Goal: Task Accomplishment & Management: Complete application form

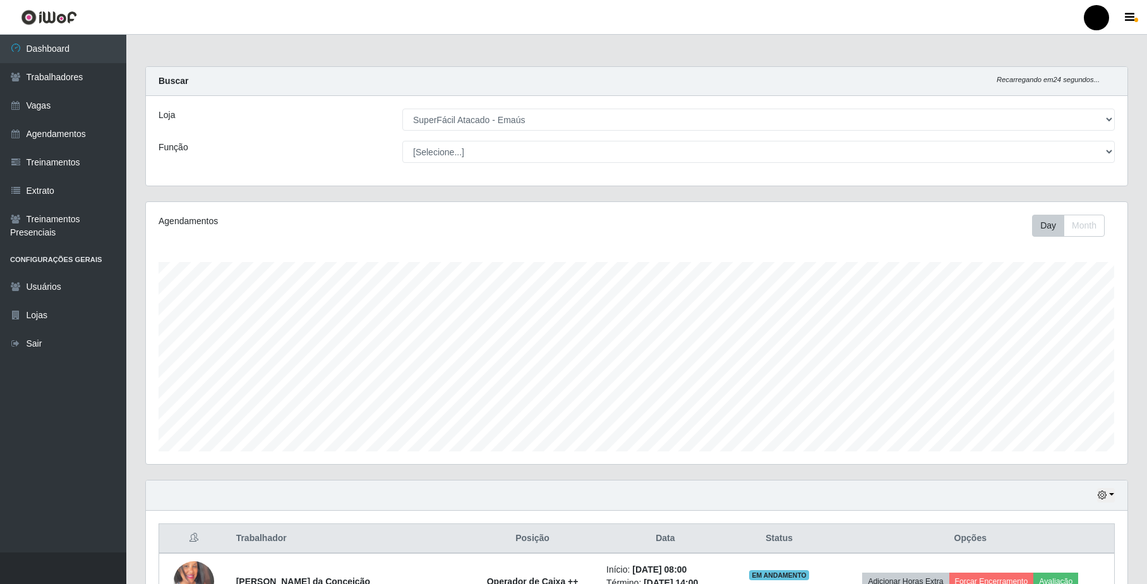
select select "407"
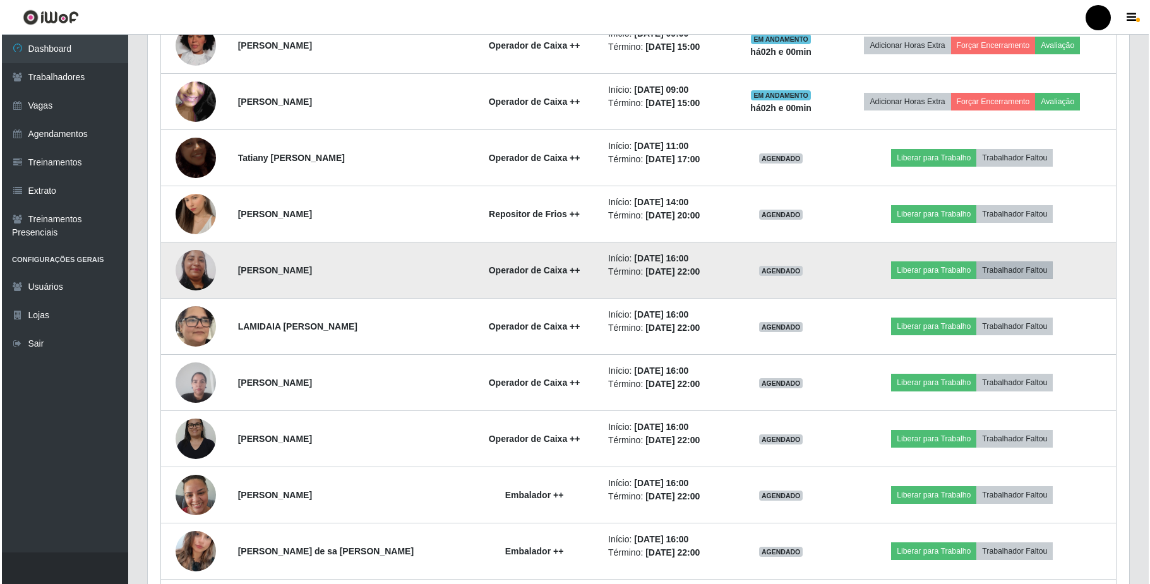
scroll to position [263, 981]
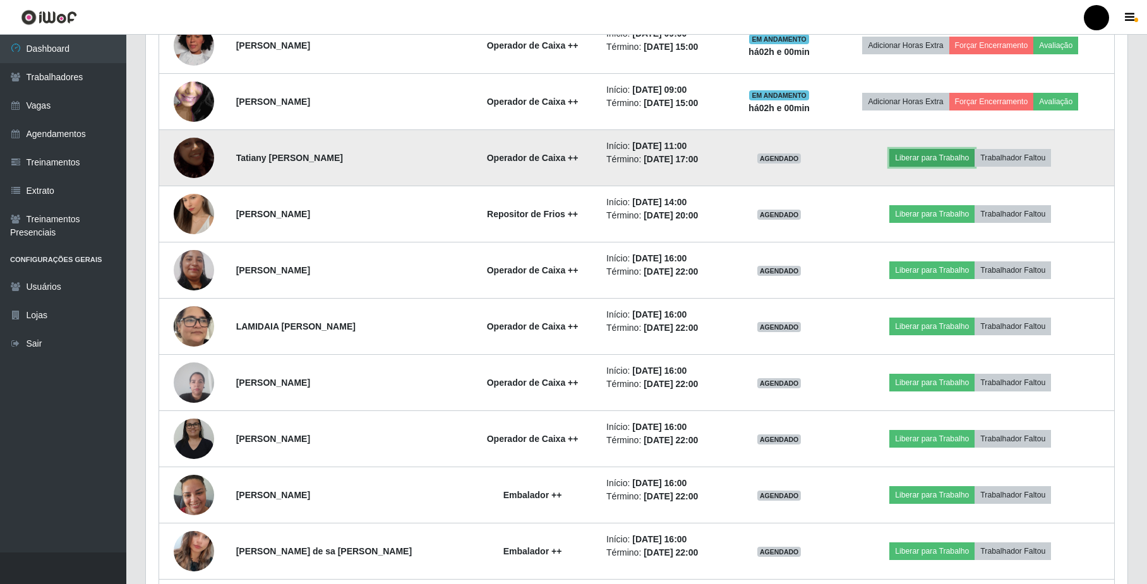
click at [908, 160] on button "Liberar para Trabalho" at bounding box center [931, 158] width 85 height 18
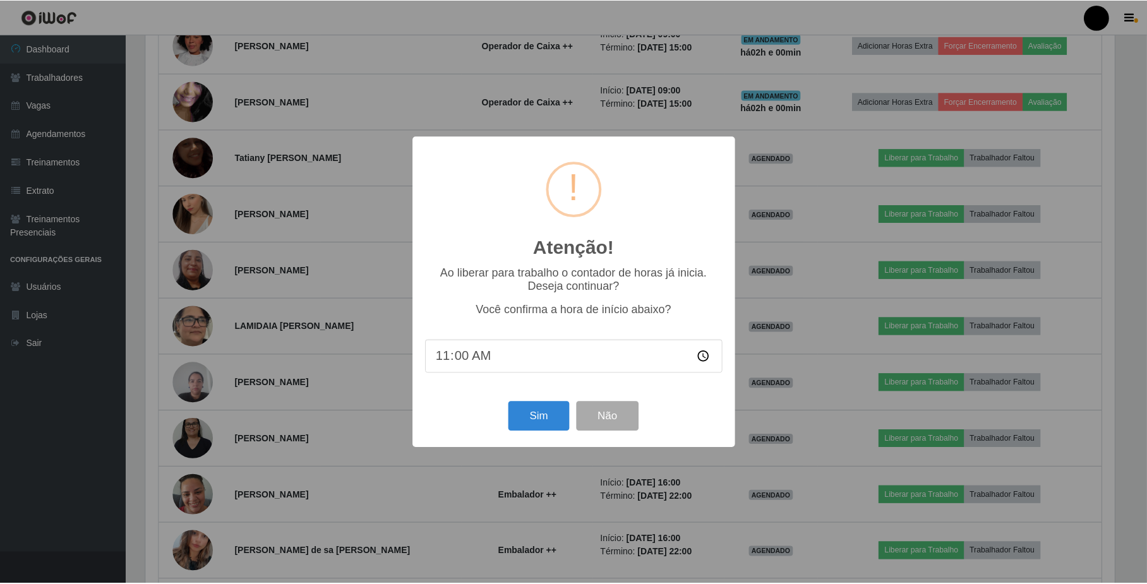
scroll to position [263, 972]
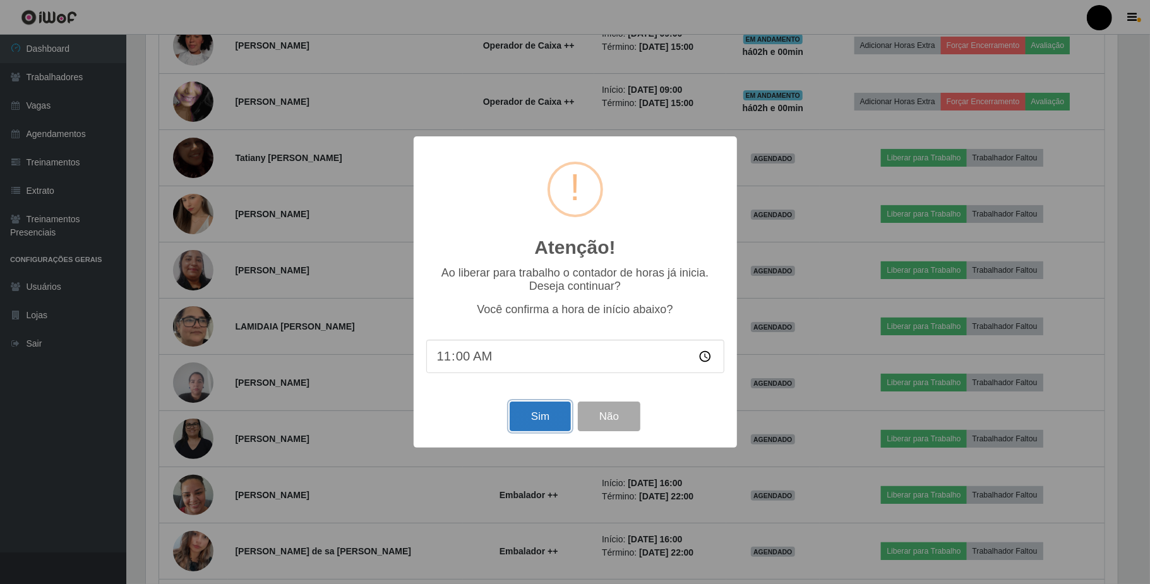
click at [537, 422] on button "Sim" at bounding box center [540, 417] width 61 height 30
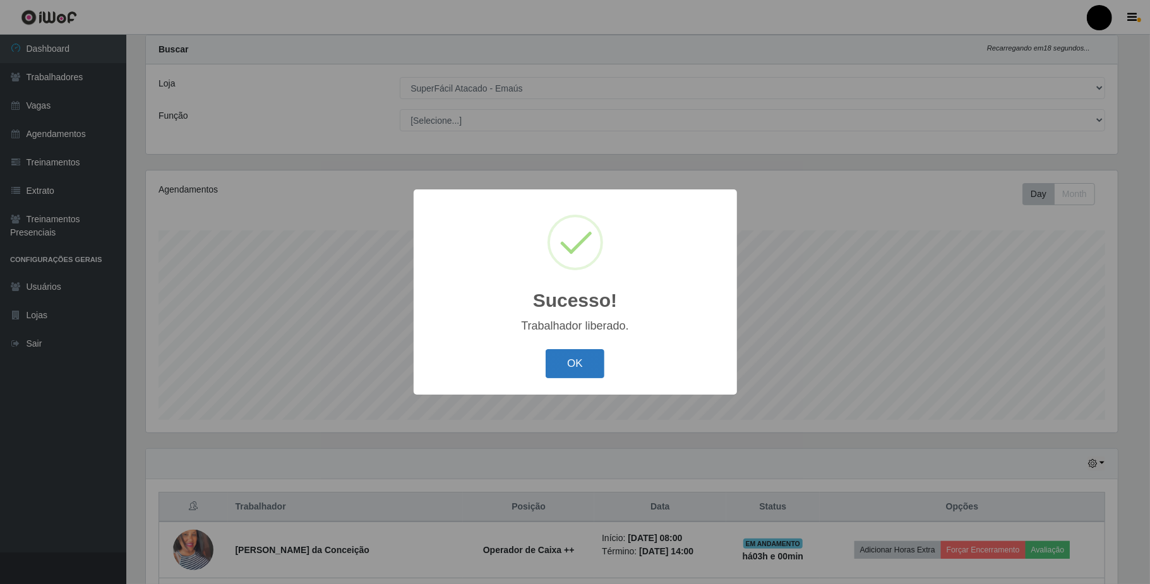
click at [564, 375] on button "OK" at bounding box center [575, 364] width 59 height 30
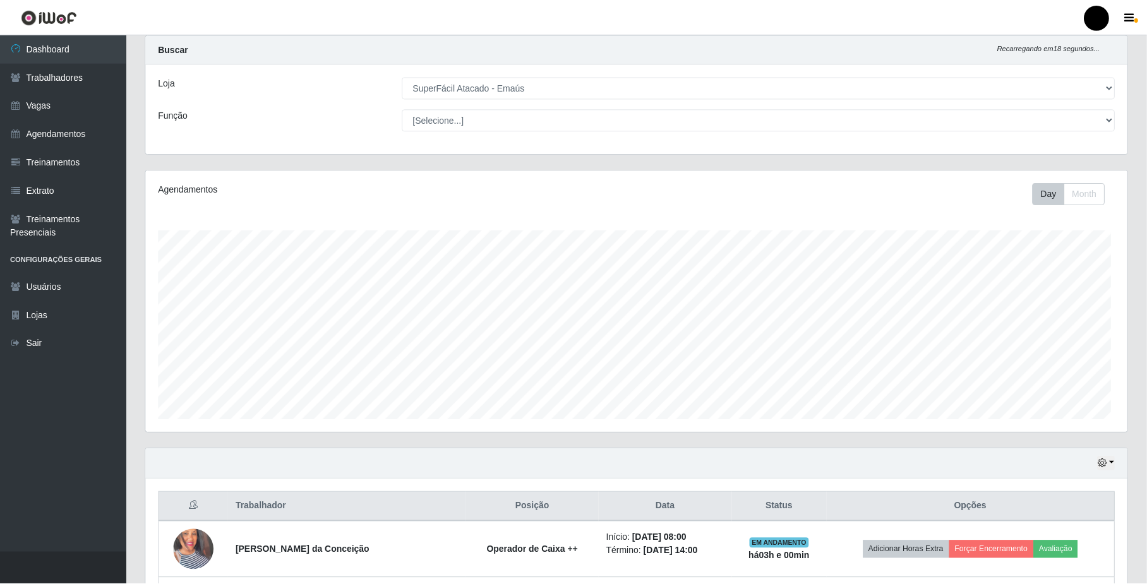
scroll to position [263, 981]
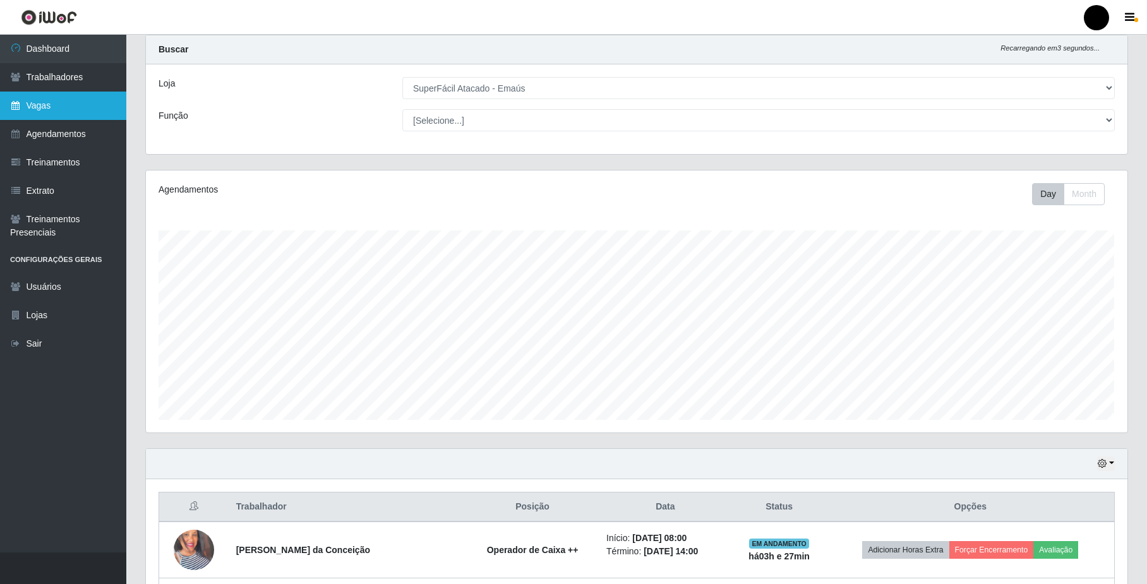
click at [56, 97] on link "Vagas" at bounding box center [63, 106] width 126 height 28
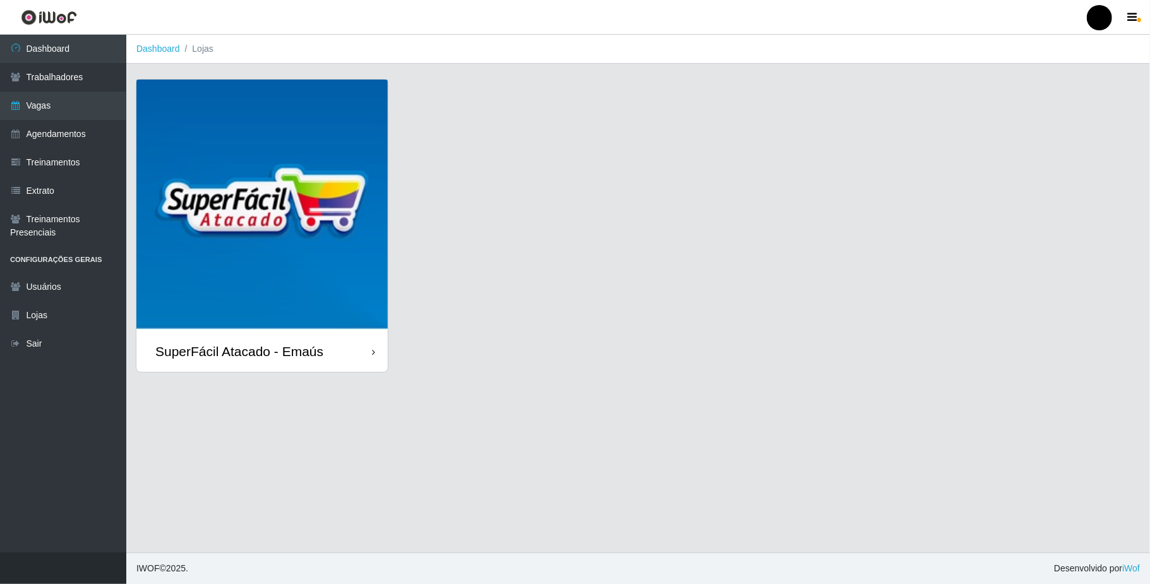
click at [294, 196] on img at bounding box center [261, 205] width 251 height 251
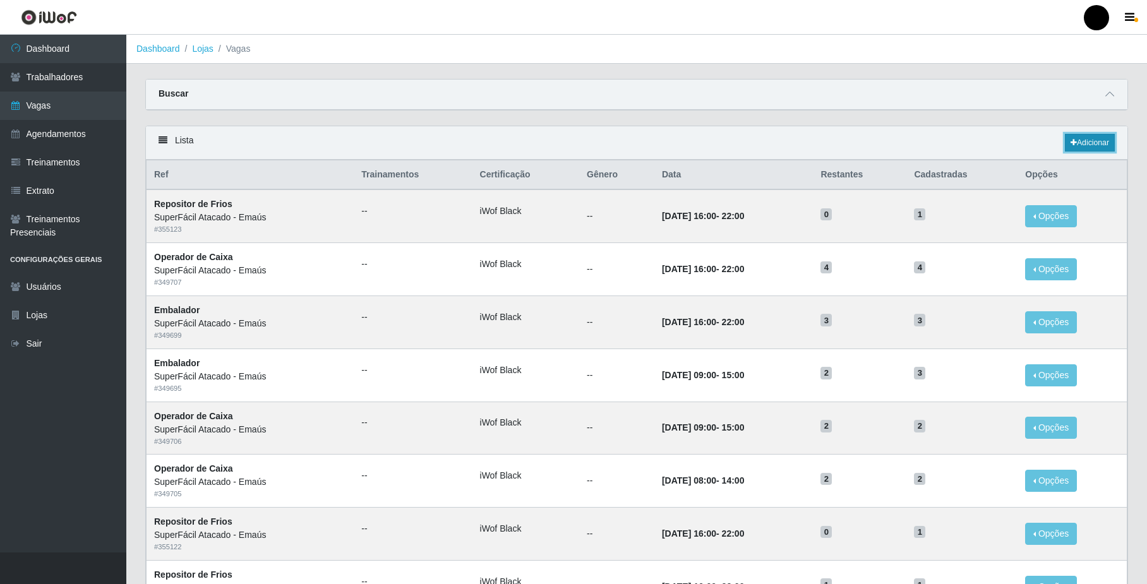
click at [1080, 147] on link "Adicionar" at bounding box center [1090, 143] width 50 height 18
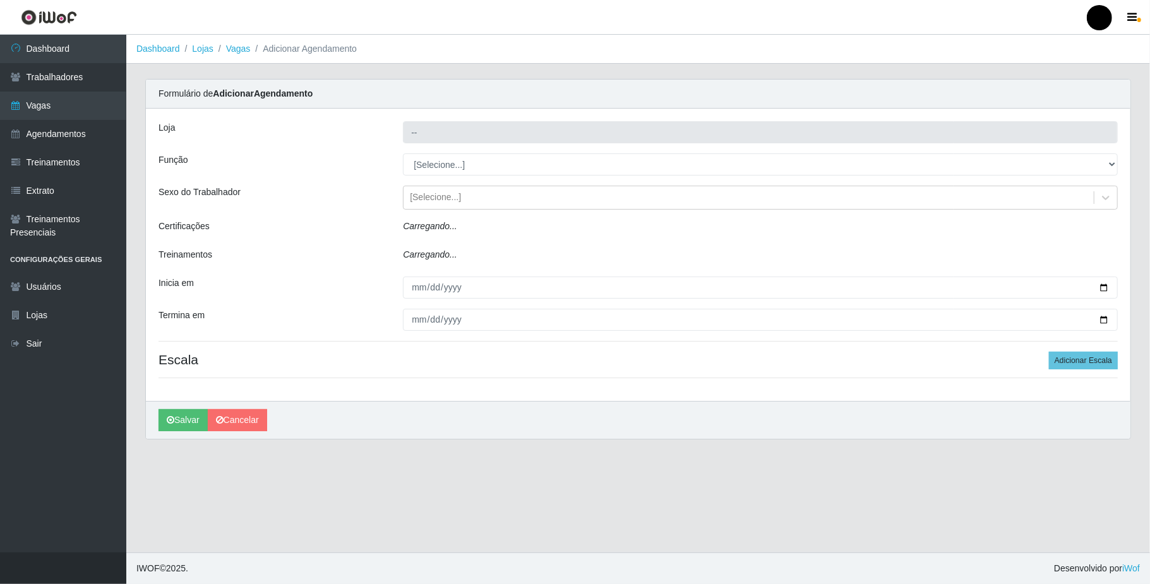
type input "SuperFácil Atacado - Emaús"
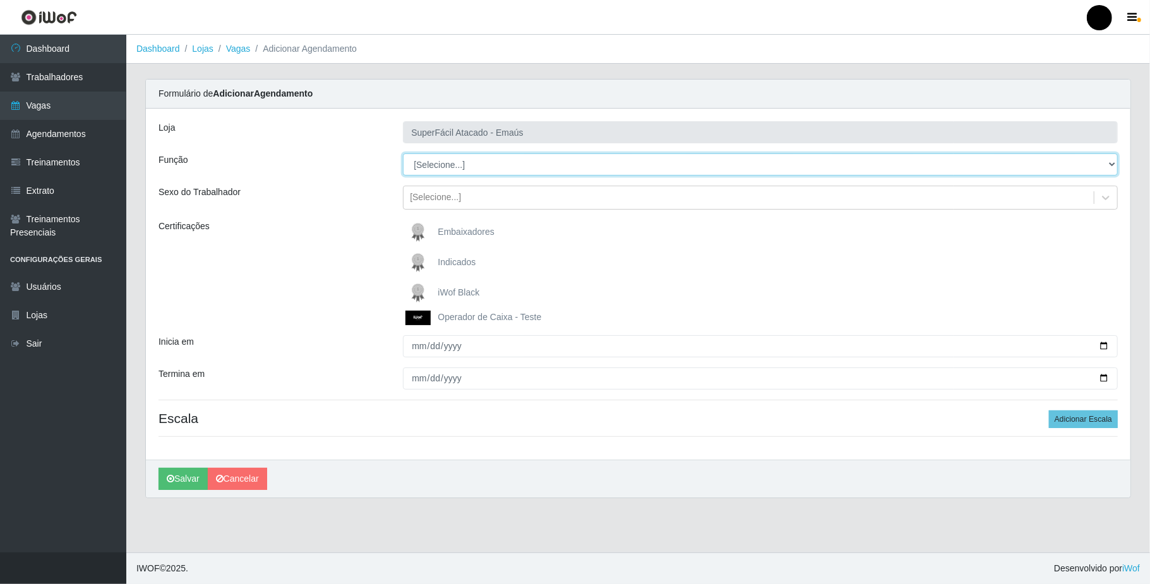
click at [485, 167] on select "[Selecione...] Auxiliar de Estacionamento Auxiliar de Estacionamento + Auxiliar…" at bounding box center [760, 165] width 715 height 22
select select "86"
click at [403, 154] on select "[Selecione...] Auxiliar de Estacionamento Auxiliar de Estacionamento + Auxiliar…" at bounding box center [760, 165] width 715 height 22
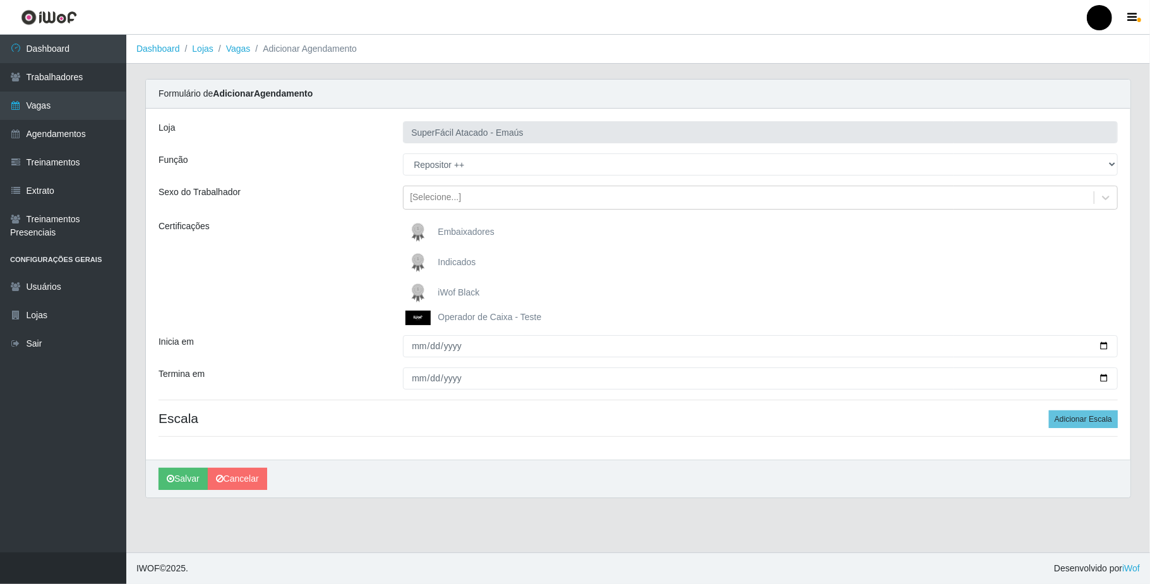
click at [416, 291] on img at bounding box center [421, 292] width 30 height 25
click at [0, 0] on input "iWof Black" at bounding box center [0, 0] width 0 height 0
click at [1100, 346] on input "Inicia em" at bounding box center [760, 346] width 715 height 22
type input "[DATE]"
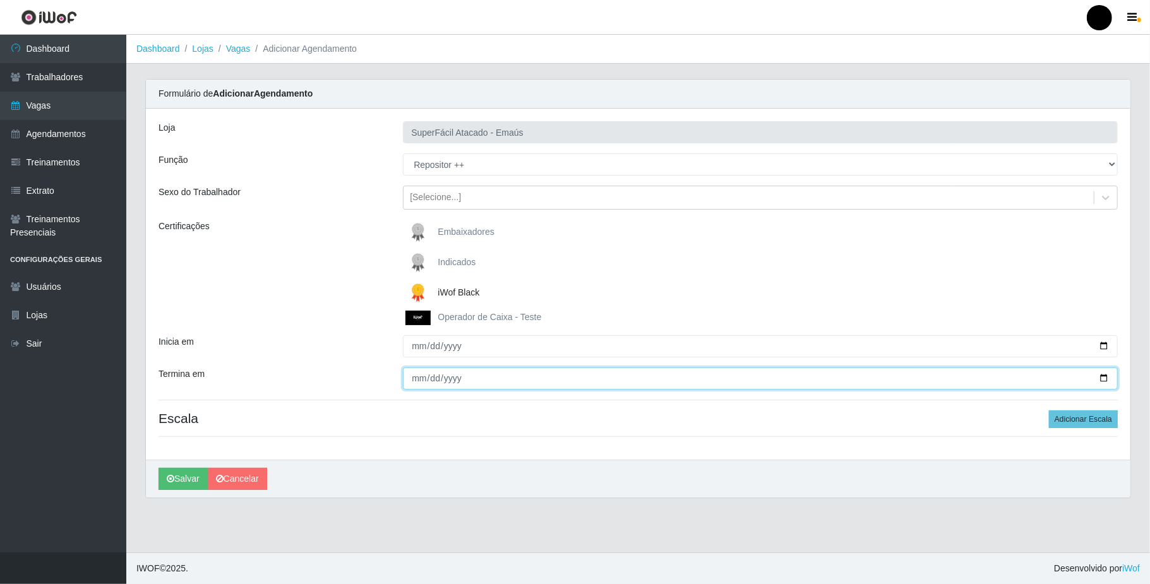
drag, startPoint x: 1104, startPoint y: 378, endPoint x: 689, endPoint y: 380, distance: 415.7
click at [1099, 378] on input "Termina em" at bounding box center [760, 379] width 715 height 22
type input "[DATE]"
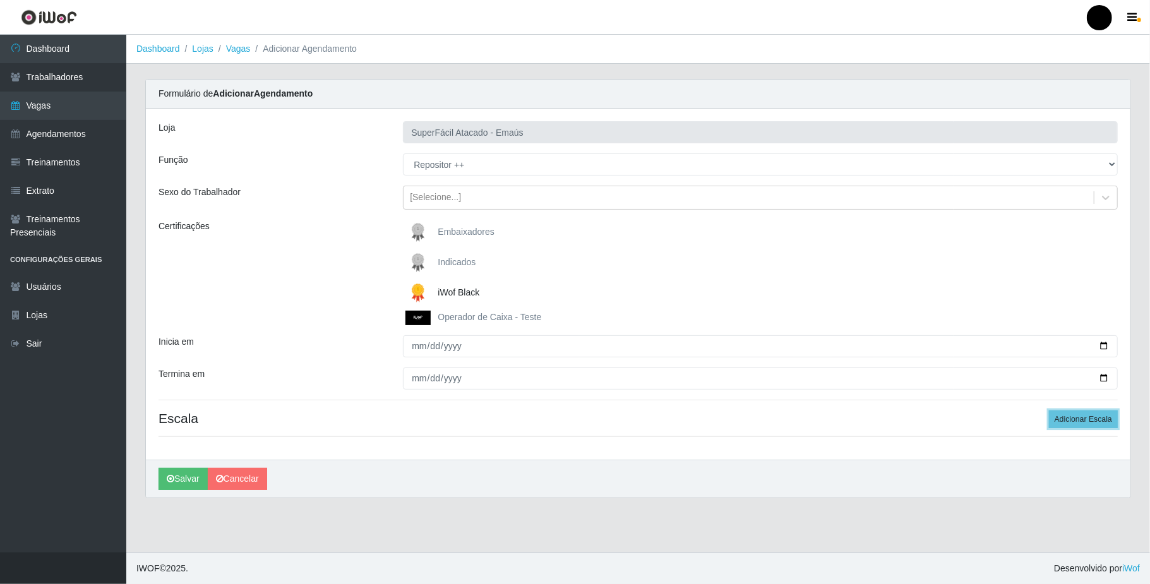
drag, startPoint x: 1073, startPoint y: 416, endPoint x: 517, endPoint y: 418, distance: 555.9
click at [1065, 416] on button "Adicionar Escala" at bounding box center [1083, 420] width 69 height 18
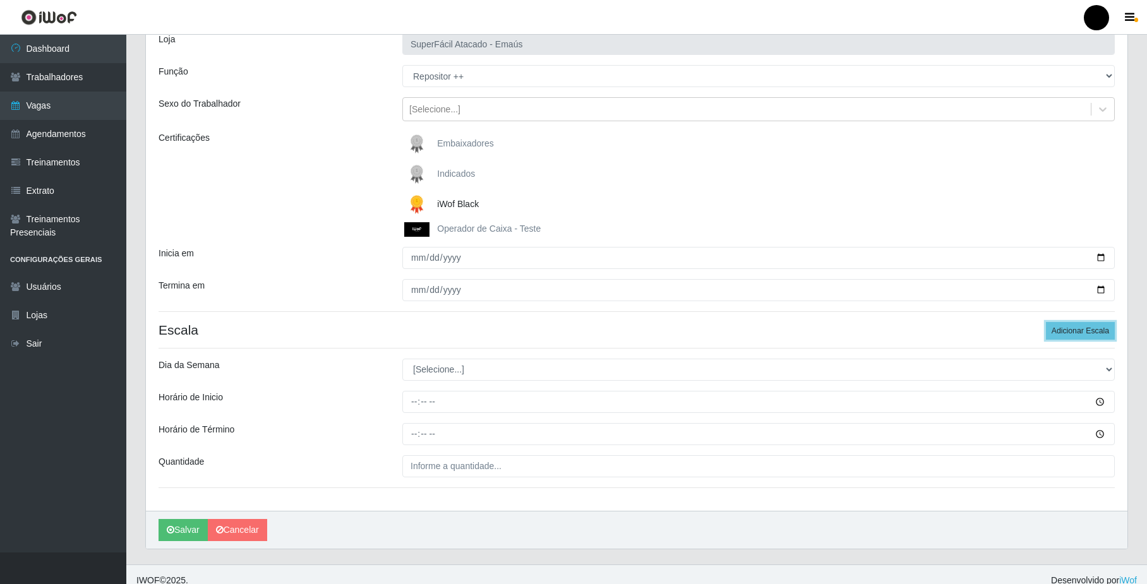
scroll to position [102, 0]
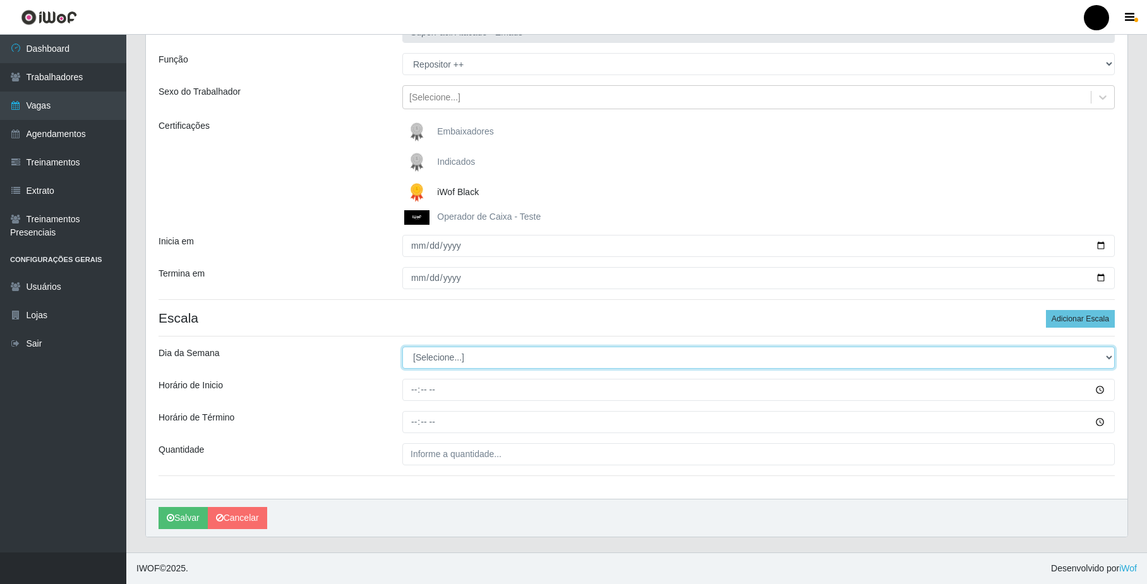
click at [443, 362] on select "[Selecione...] Segunda Terça Quarta Quinta Sexta Sábado Domingo" at bounding box center [758, 358] width 713 height 22
select select "5"
click at [402, 347] on select "[Selecione...] Segunda Terça Quarta Quinta Sexta Sábado Domingo" at bounding box center [758, 358] width 713 height 22
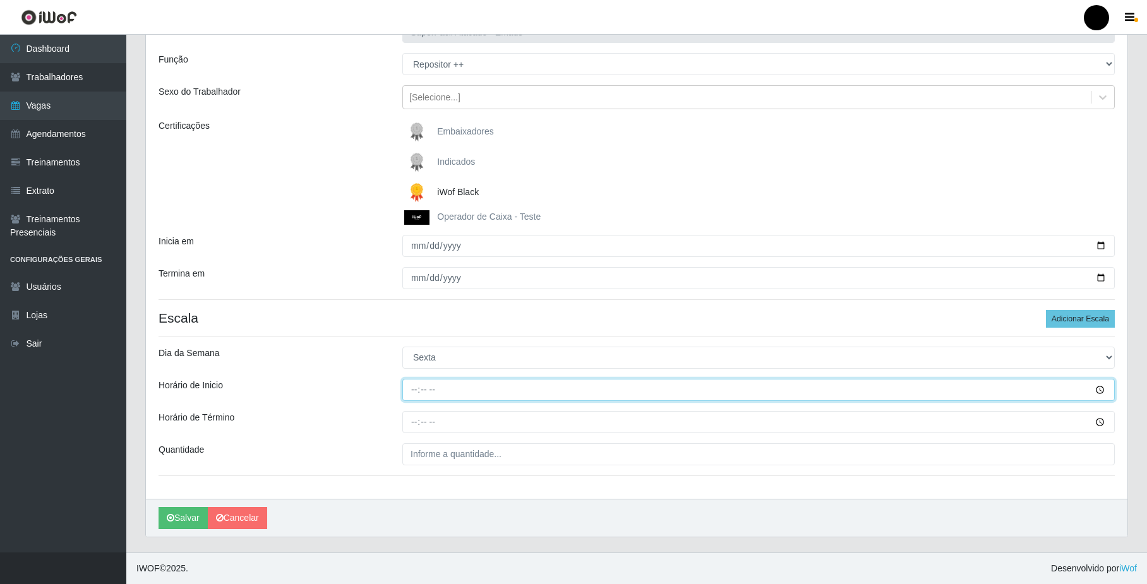
click at [417, 394] on input "Horário de Inicio" at bounding box center [758, 390] width 713 height 22
type input "16:00"
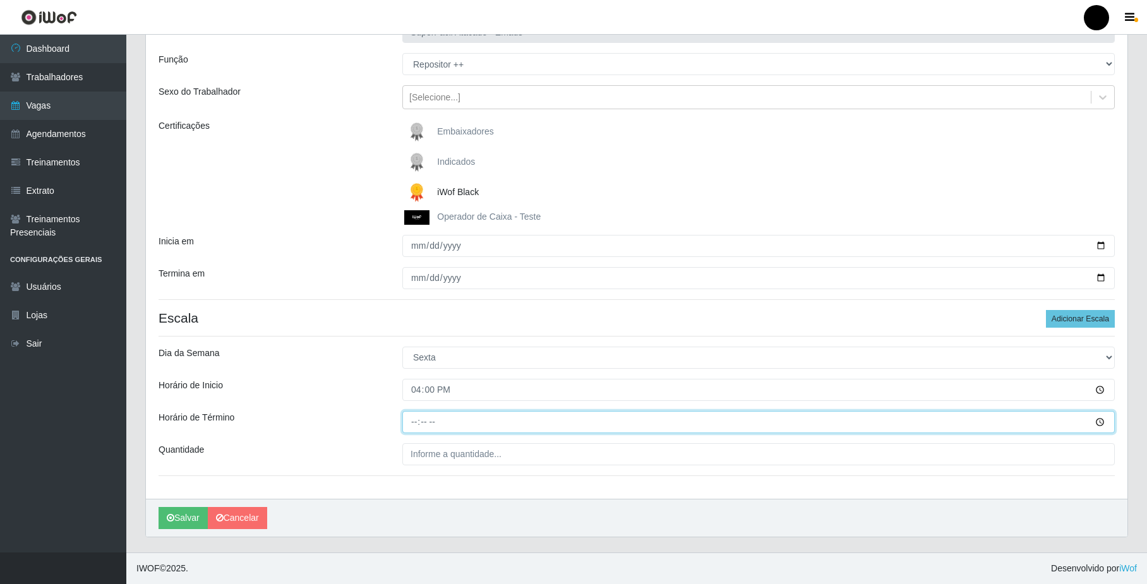
click at [418, 420] on input "Horário de Término" at bounding box center [758, 422] width 713 height 22
type input "22:00"
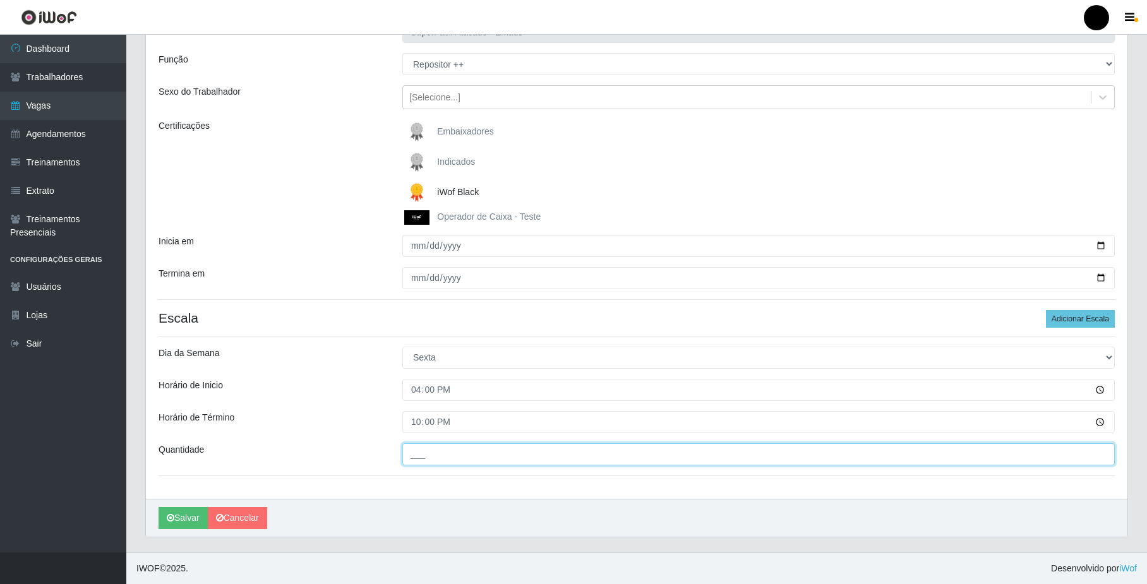
click at [437, 458] on input "___" at bounding box center [758, 454] width 713 height 22
type input "01_"
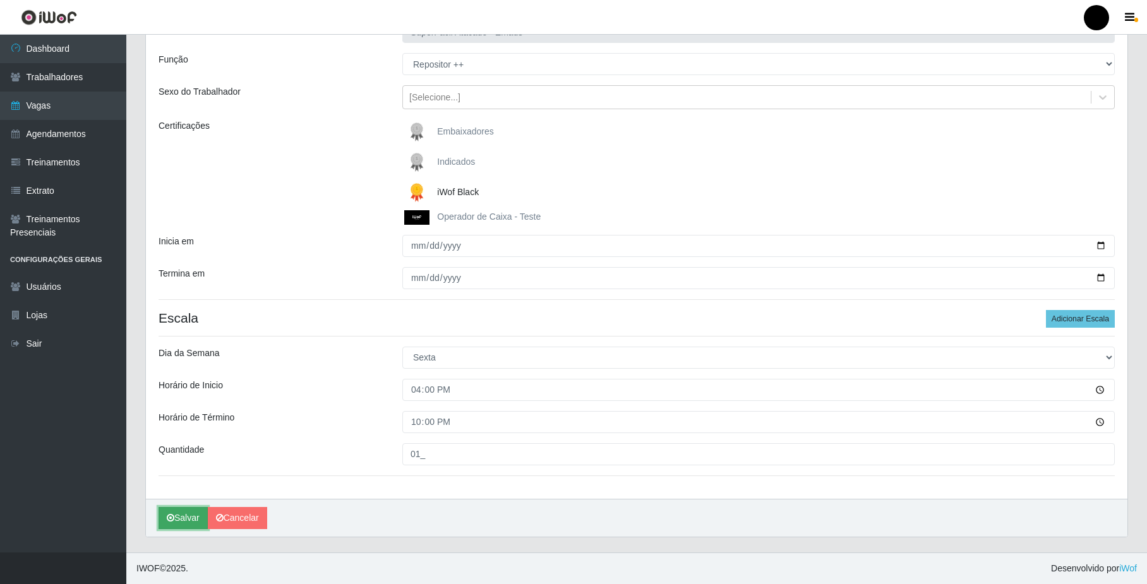
click at [193, 521] on button "Salvar" at bounding box center [183, 518] width 49 height 22
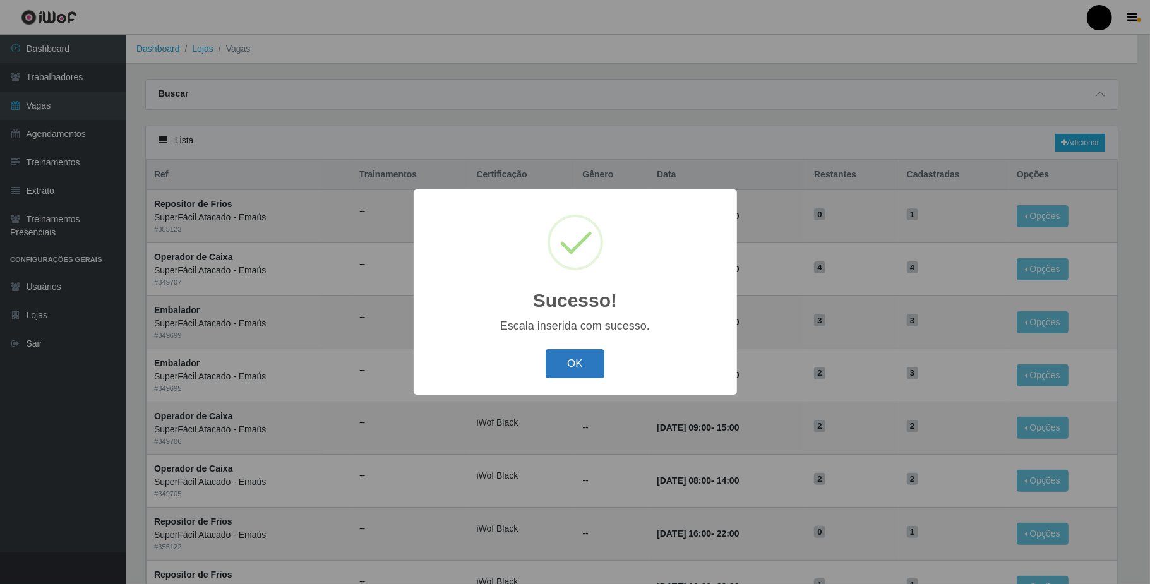
click at [569, 371] on button "OK" at bounding box center [575, 364] width 59 height 30
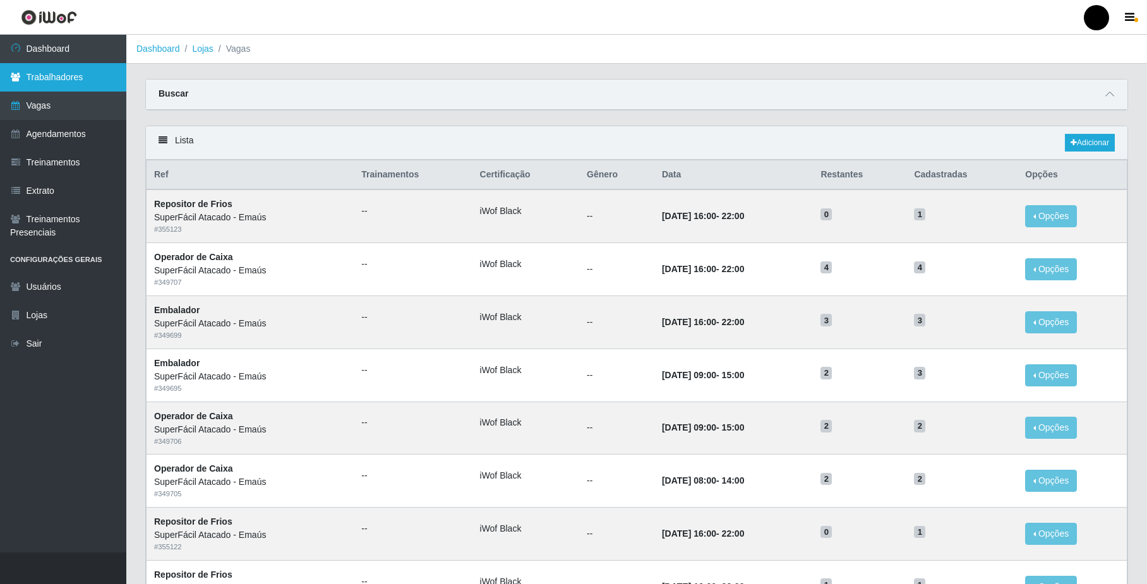
click at [68, 73] on link "Trabalhadores" at bounding box center [63, 77] width 126 height 28
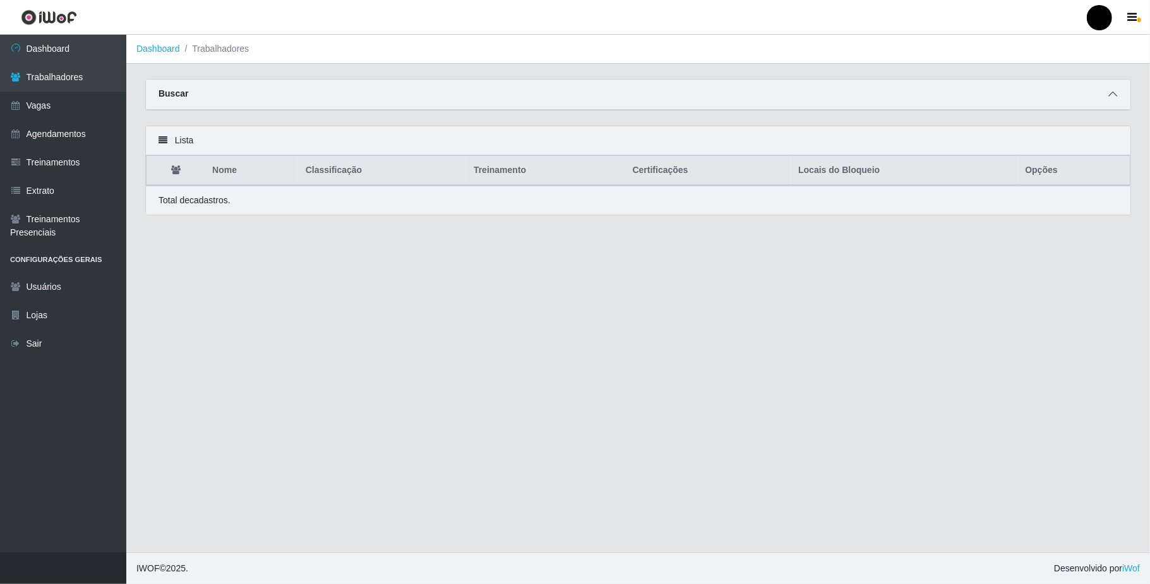
click at [1111, 94] on icon at bounding box center [1113, 94] width 9 height 9
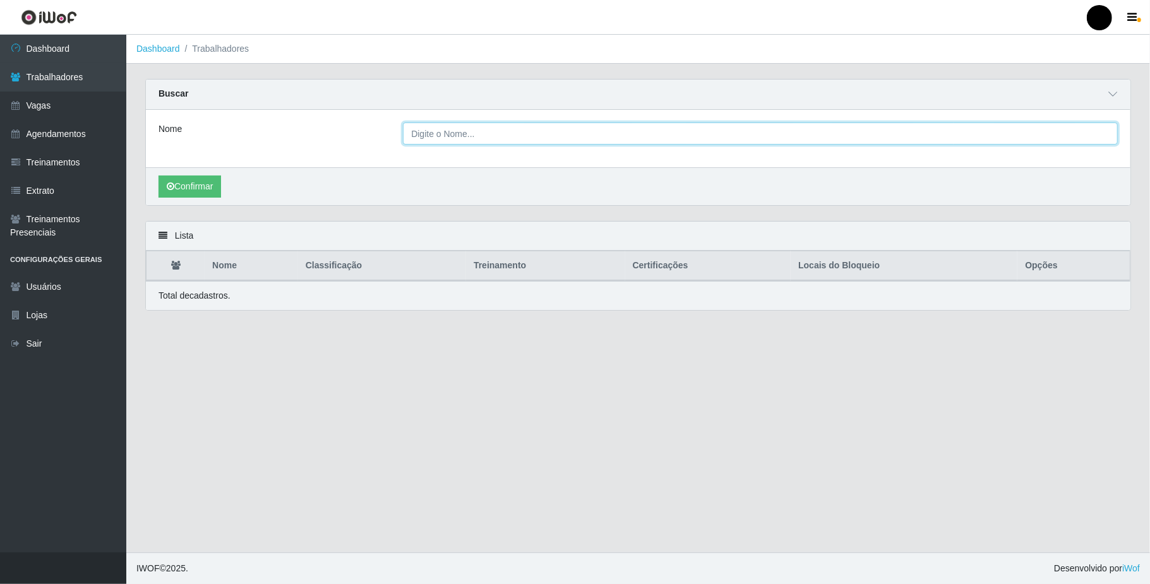
click at [459, 137] on input "Nome" at bounding box center [760, 134] width 715 height 22
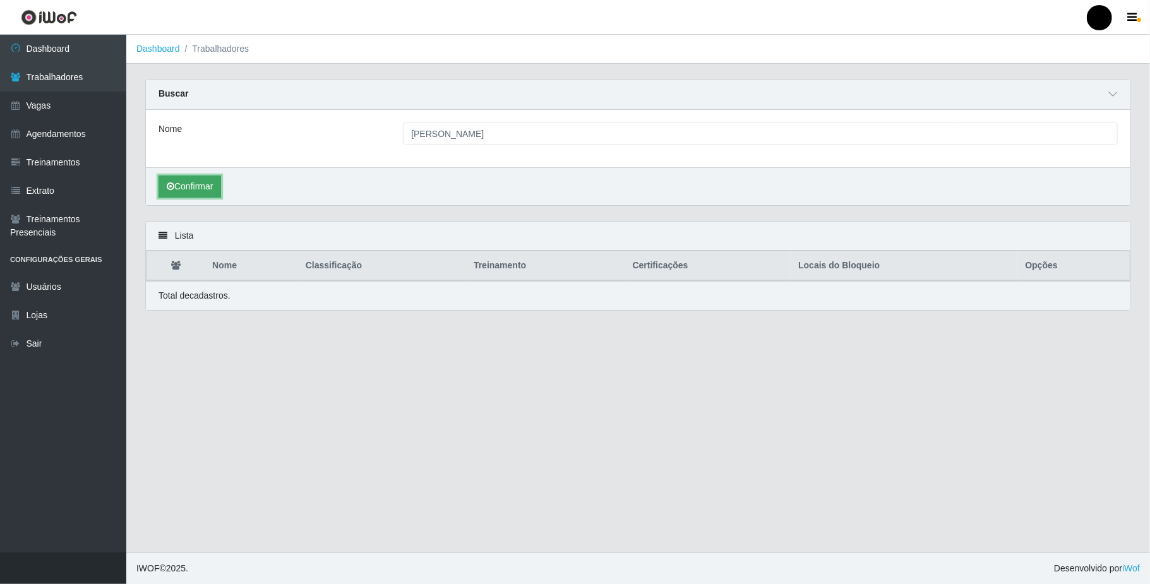
click at [198, 191] on button "Confirmar" at bounding box center [190, 187] width 63 height 22
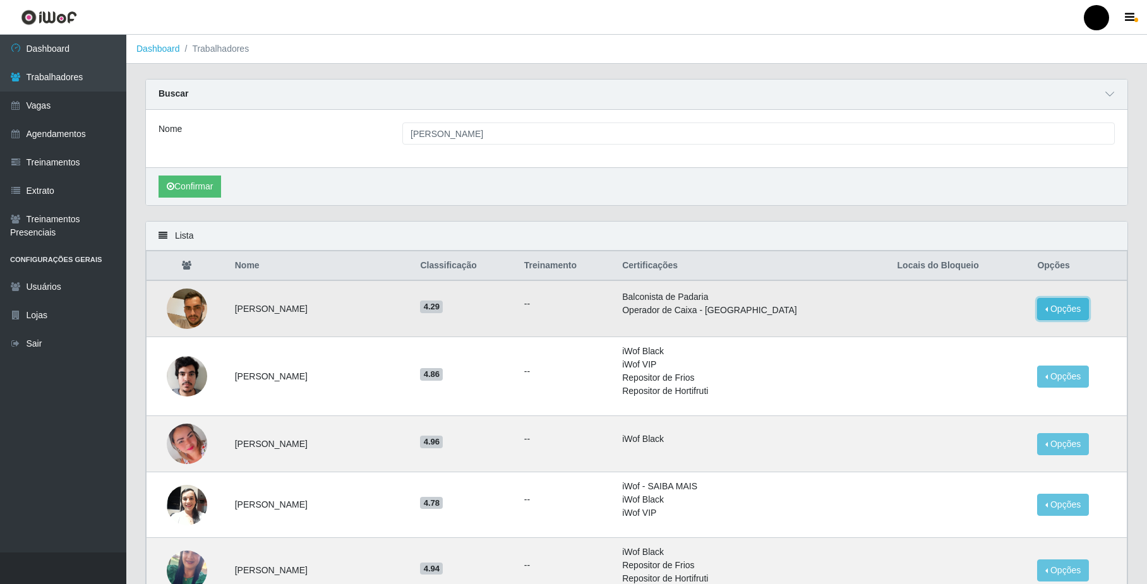
click at [1059, 306] on button "Opções" at bounding box center [1063, 309] width 52 height 22
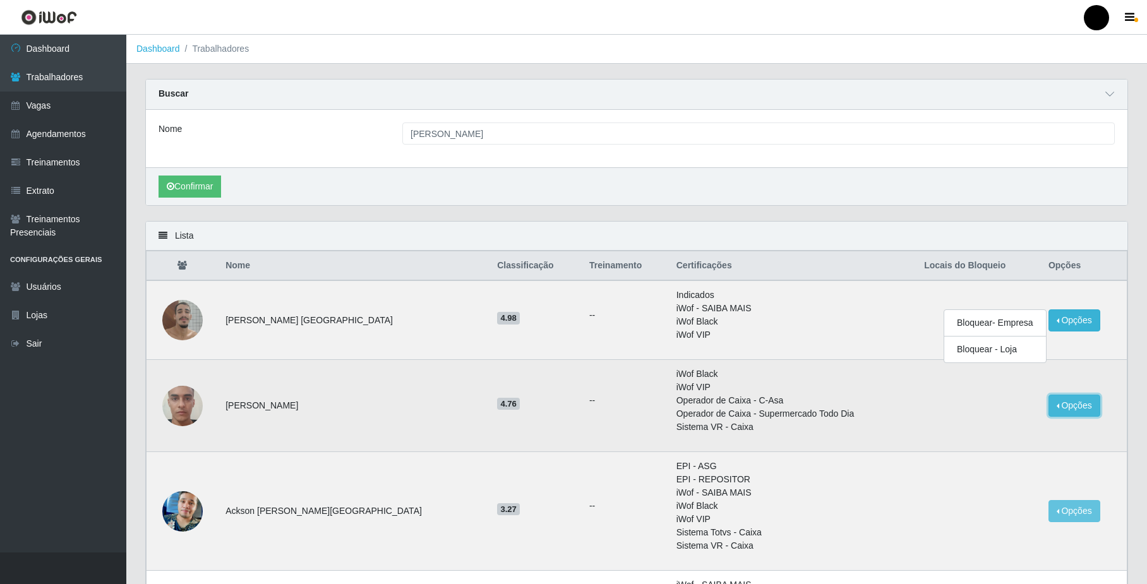
click at [1080, 406] on button "Opções" at bounding box center [1075, 406] width 52 height 22
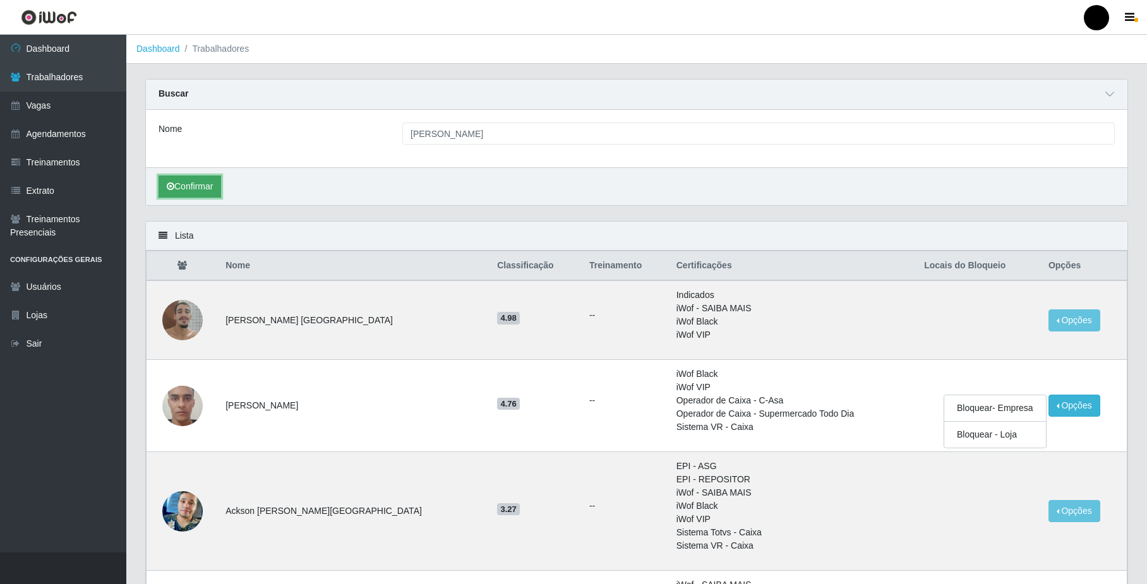
click at [184, 193] on button "Confirmar" at bounding box center [190, 187] width 63 height 22
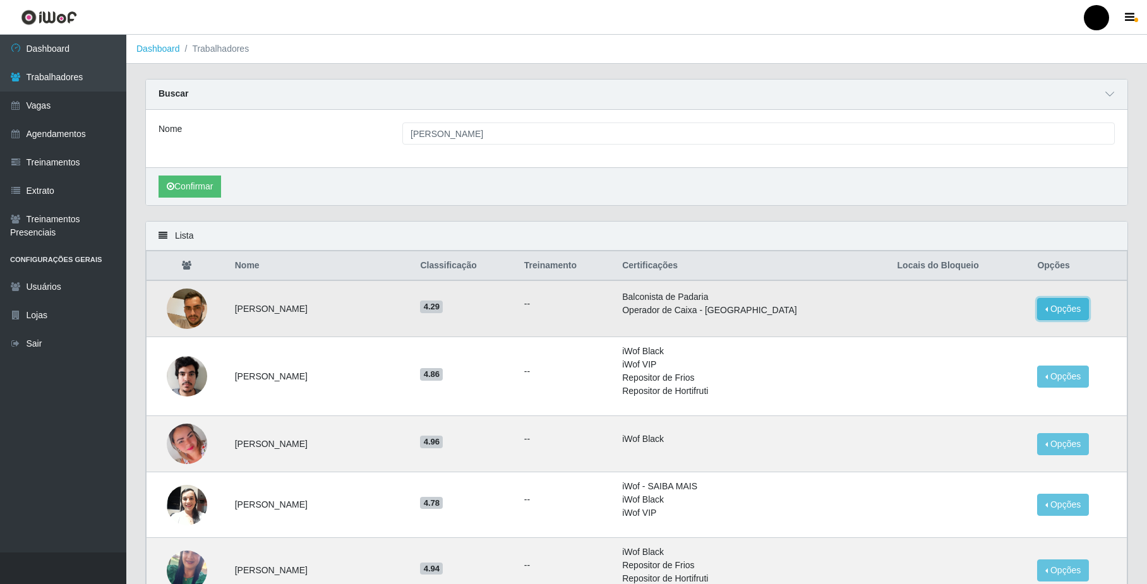
click at [1068, 308] on button "Opções" at bounding box center [1063, 309] width 52 height 22
click at [193, 301] on img at bounding box center [187, 309] width 40 height 54
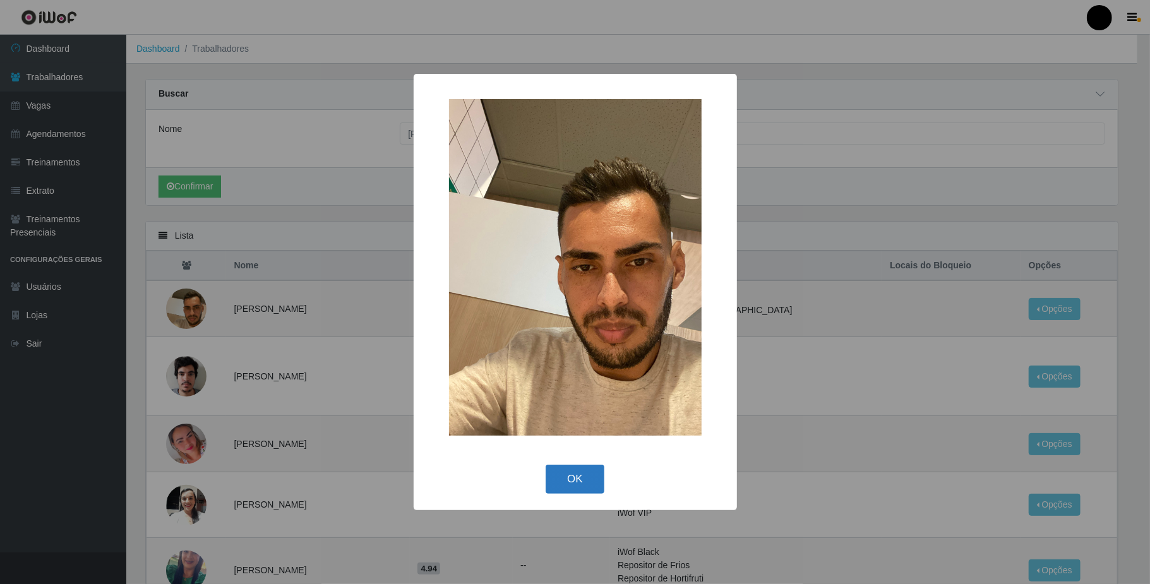
click at [574, 479] on button "OK" at bounding box center [575, 480] width 59 height 30
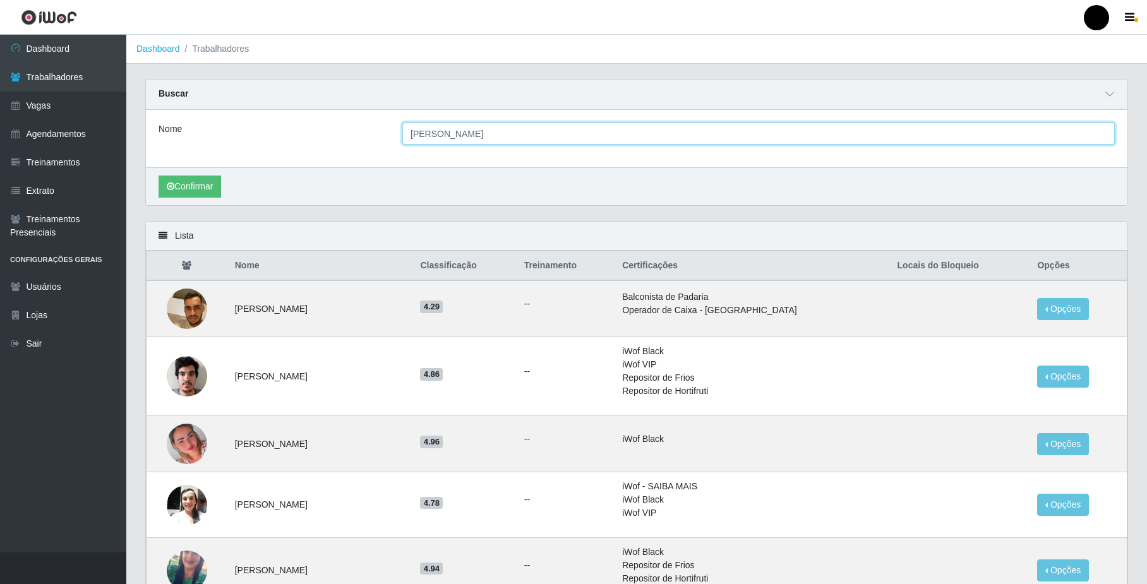
click at [443, 130] on input "[PERSON_NAME]" at bounding box center [758, 134] width 713 height 22
type input "A"
type input "[PERSON_NAME]"
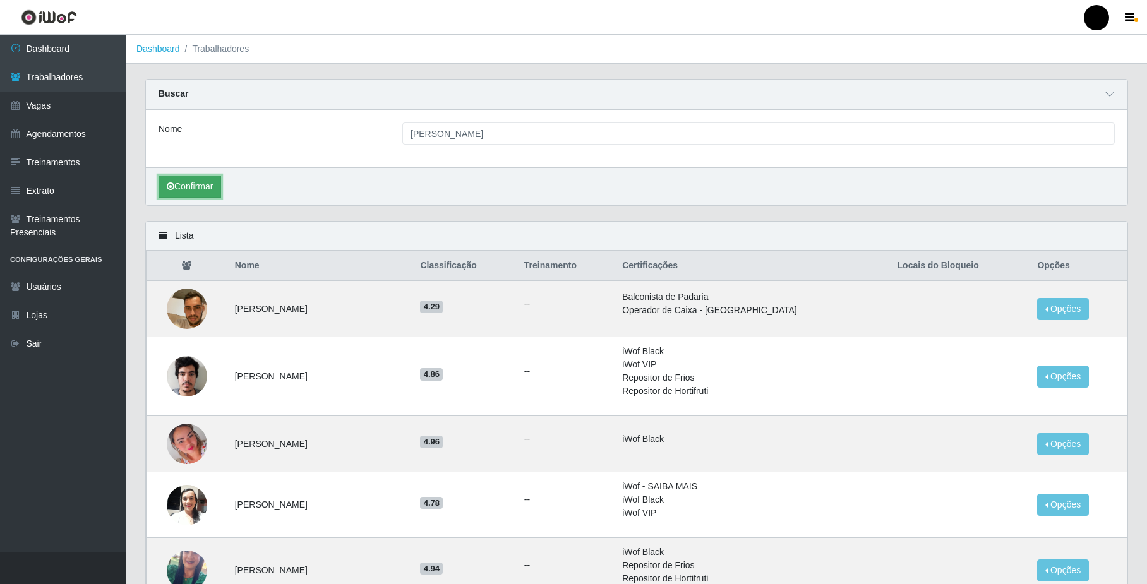
click at [198, 192] on button "Confirmar" at bounding box center [190, 187] width 63 height 22
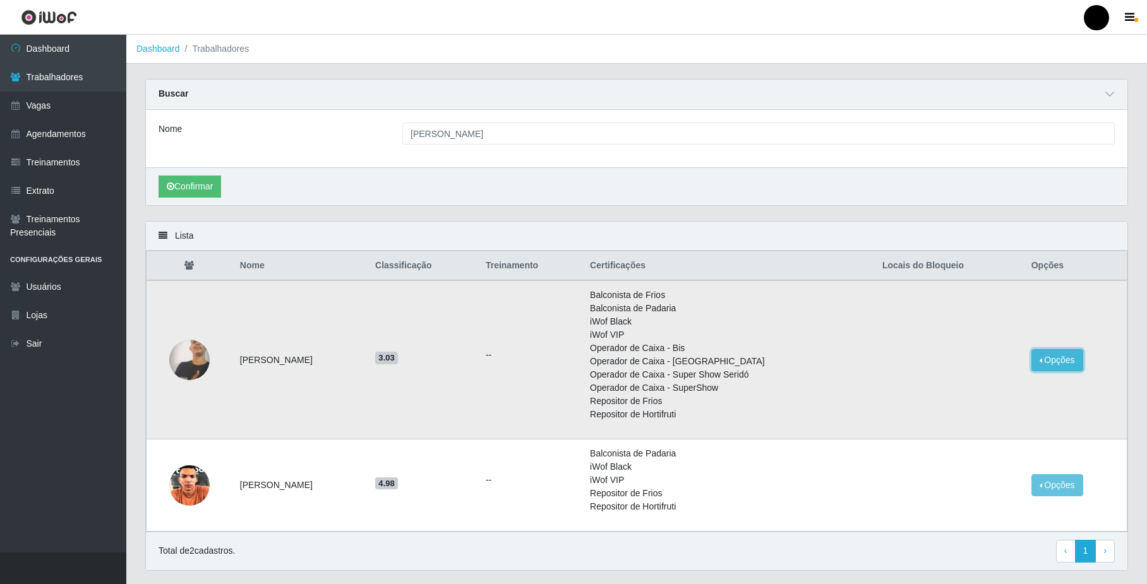
click at [1066, 360] on button "Opções" at bounding box center [1058, 360] width 52 height 22
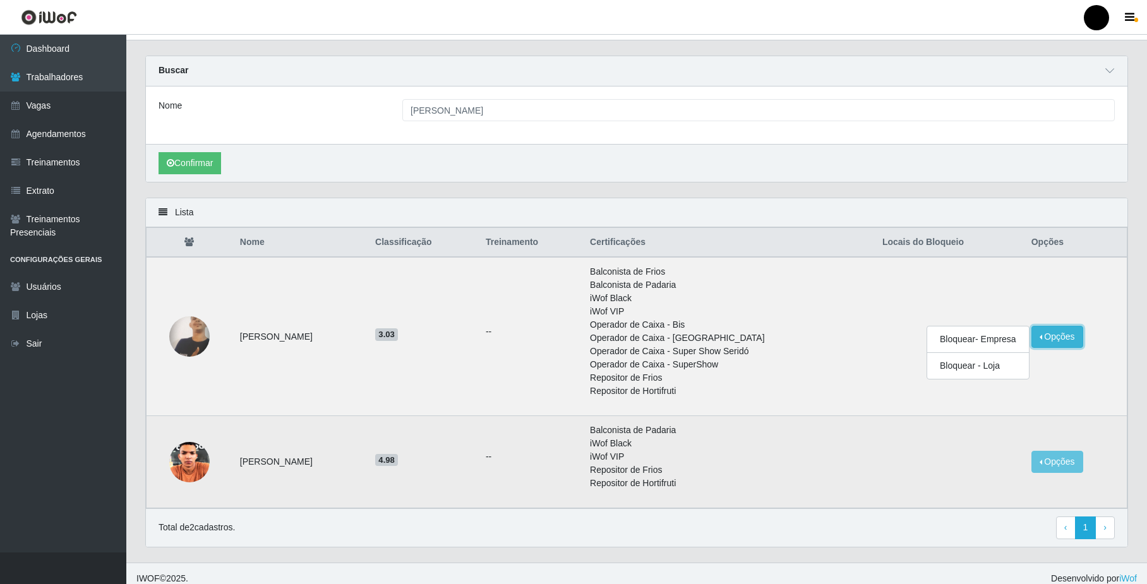
scroll to position [36, 0]
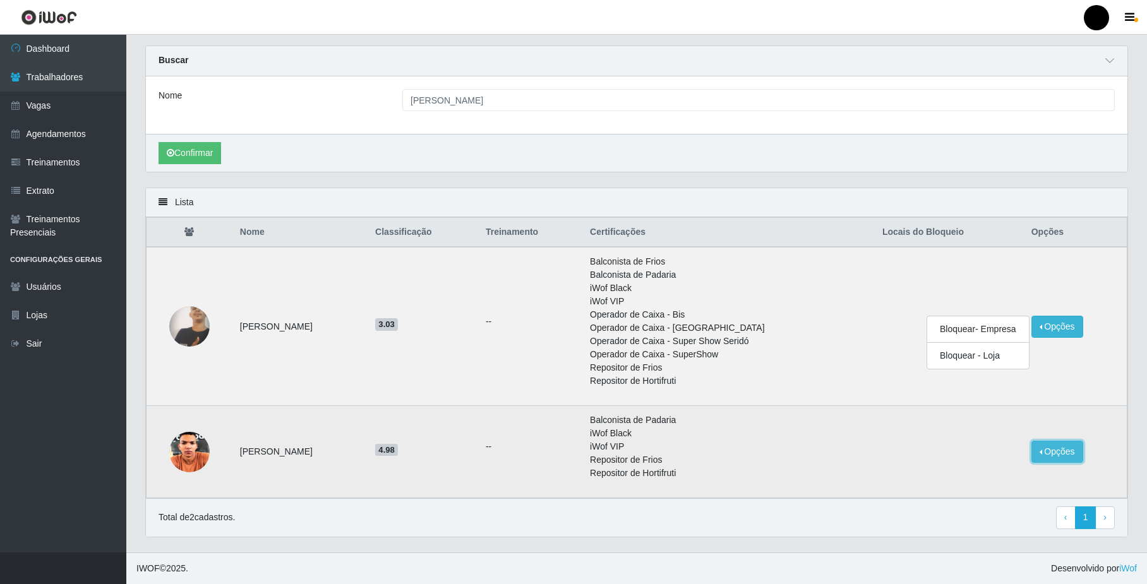
click at [1064, 453] on button "Opções" at bounding box center [1058, 452] width 52 height 22
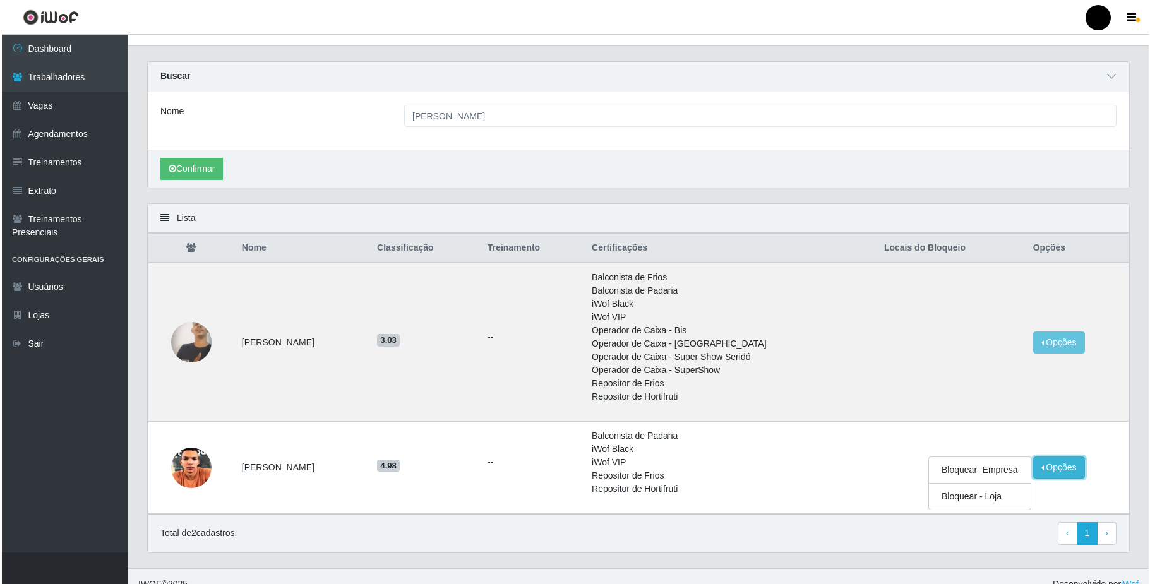
scroll to position [0, 0]
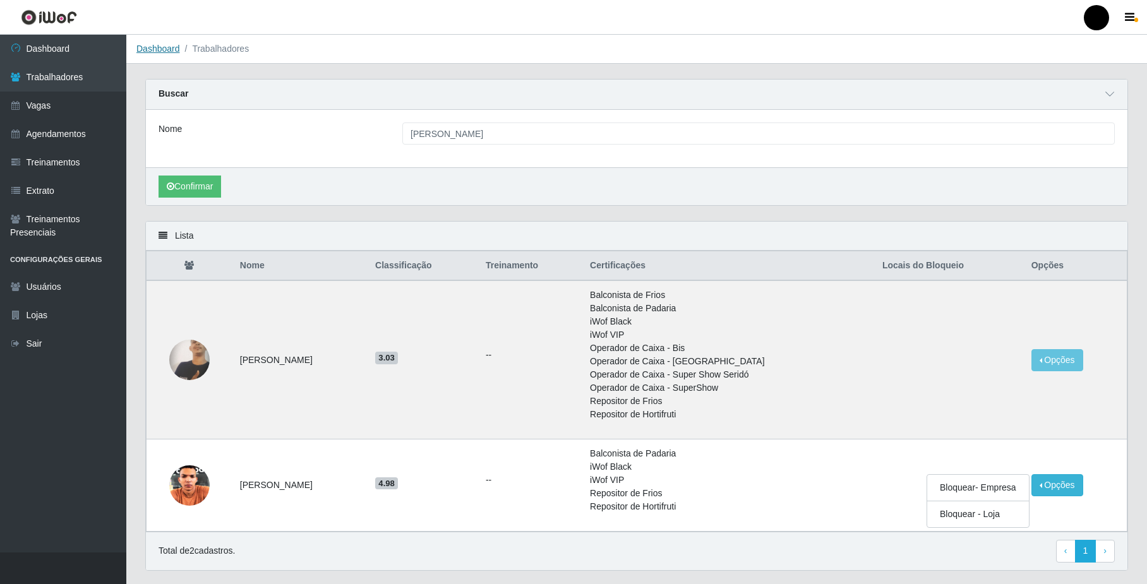
click at [145, 44] on link "Dashboard" at bounding box center [158, 49] width 44 height 10
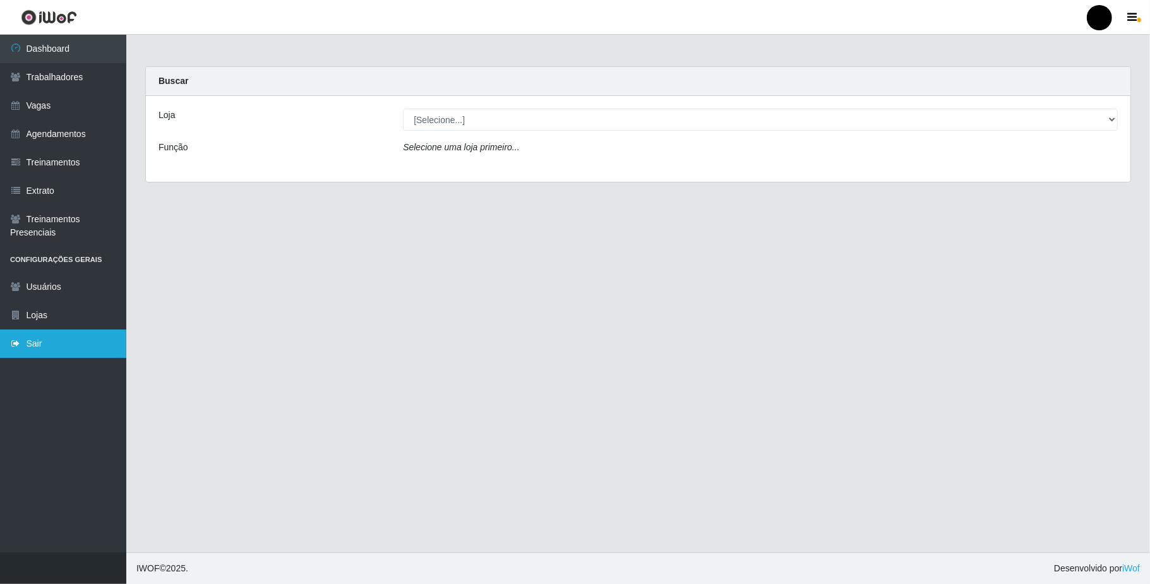
click at [23, 344] on link "Sair" at bounding box center [63, 344] width 126 height 28
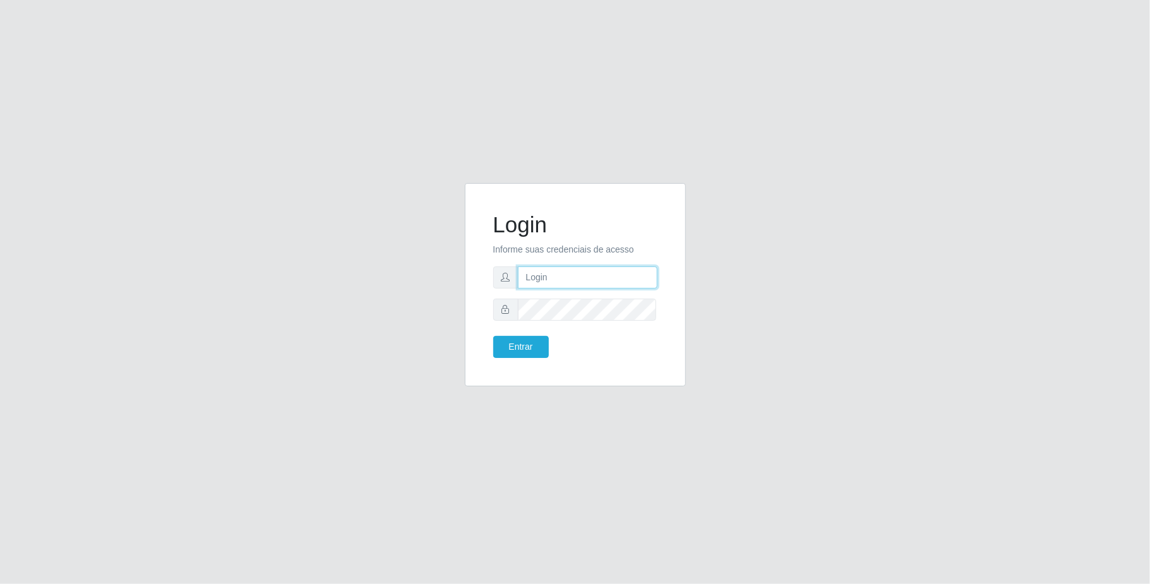
type input "[EMAIL_ADDRESS][DOMAIN_NAME]"
